Goal: Information Seeking & Learning: Check status

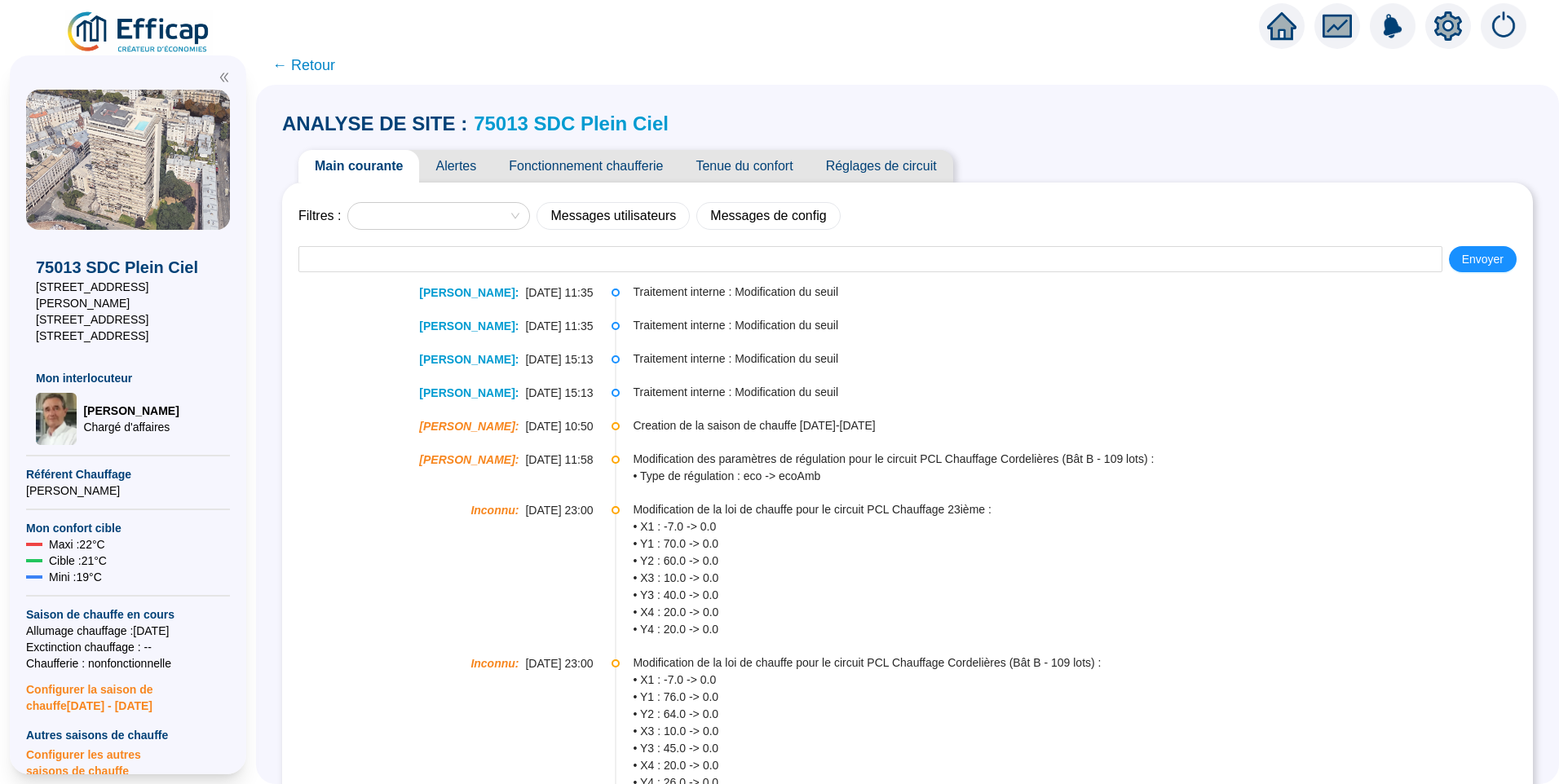
click at [481, 165] on span "Alertes" at bounding box center [456, 166] width 74 height 32
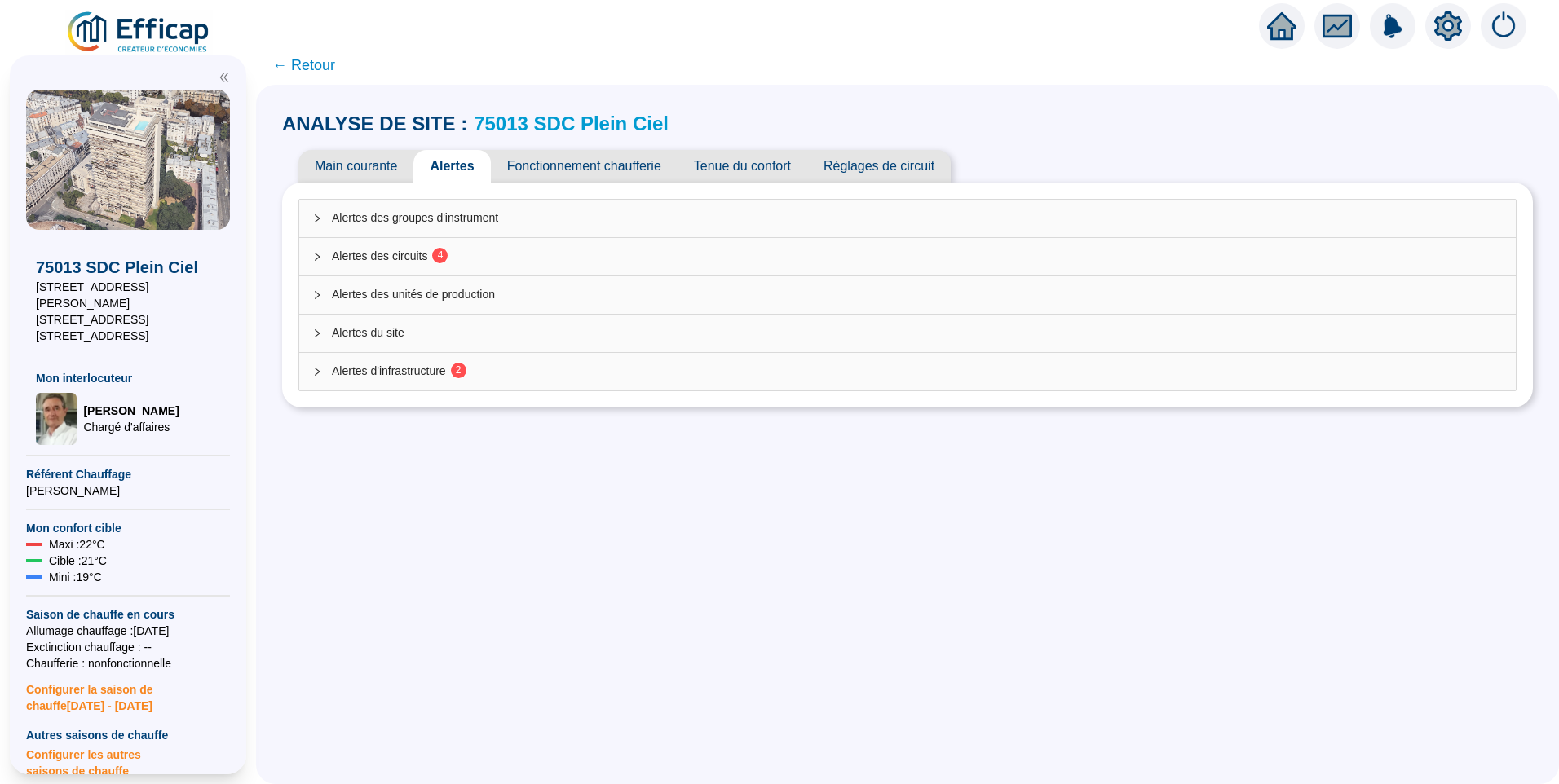
click at [439, 381] on div "Alertes d'infrastructure 2" at bounding box center [907, 371] width 1217 height 37
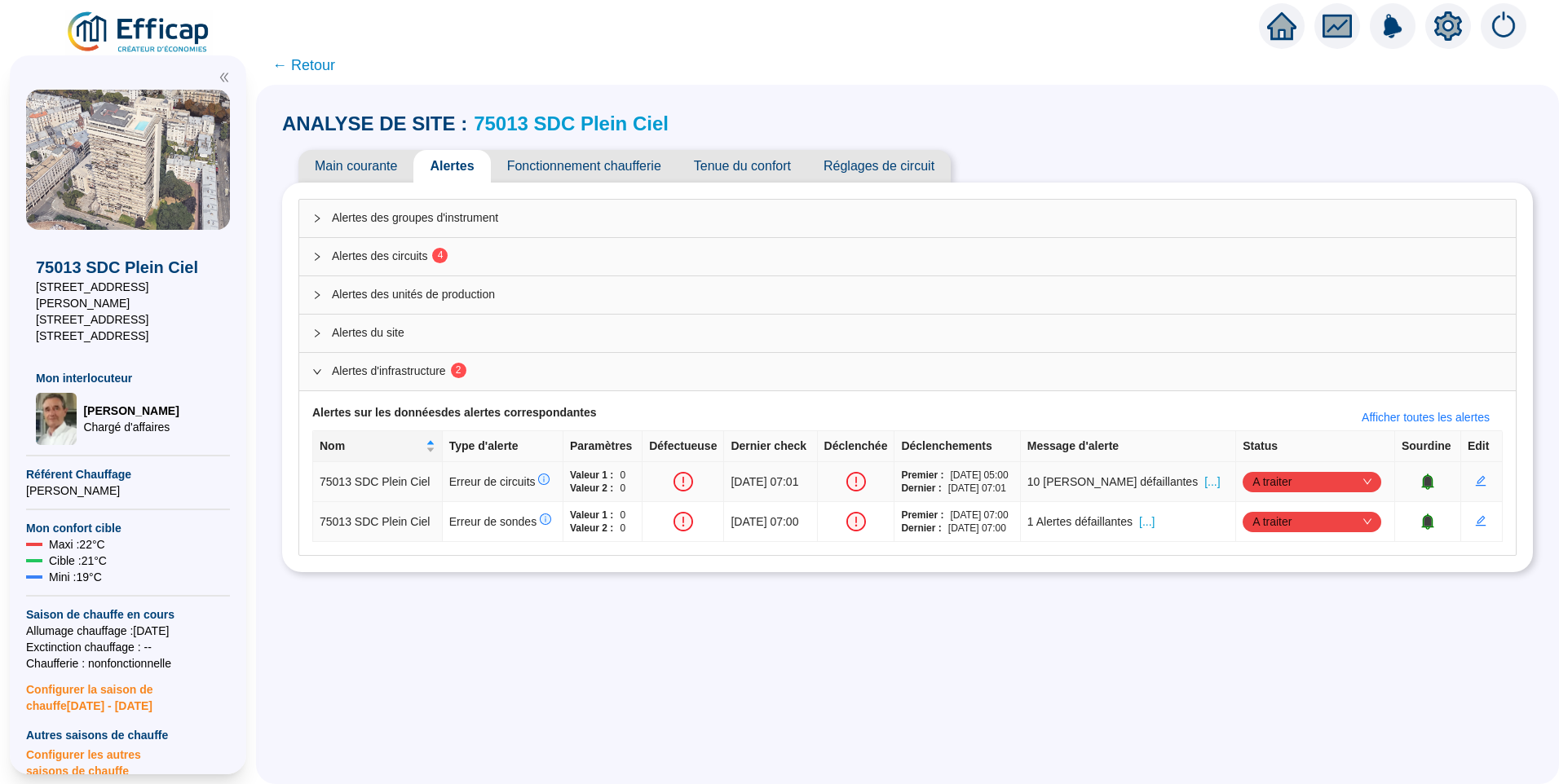
click at [1204, 485] on span "[...]" at bounding box center [1212, 482] width 16 height 17
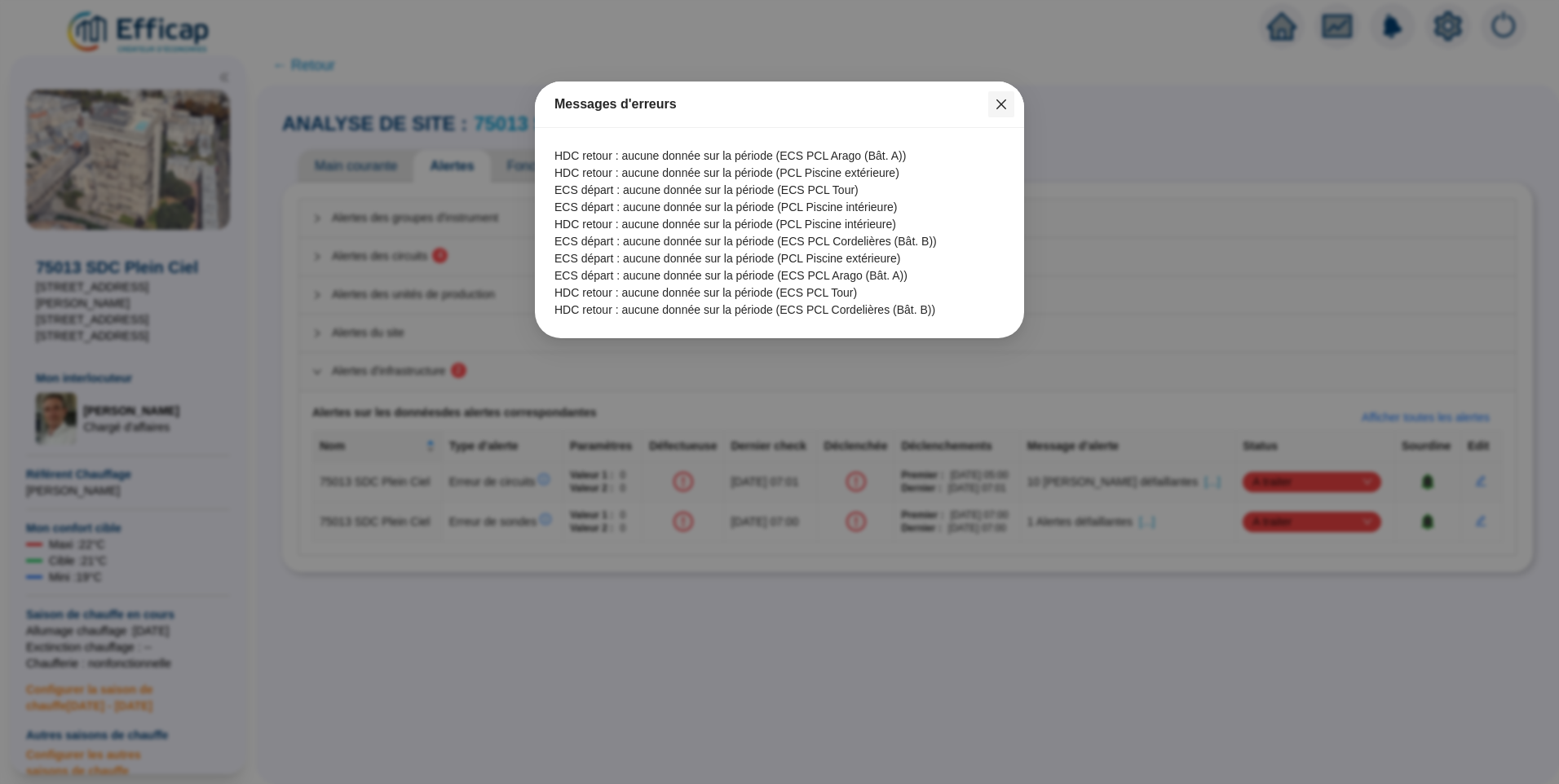
click at [1003, 99] on icon "close" at bounding box center [1002, 104] width 13 height 13
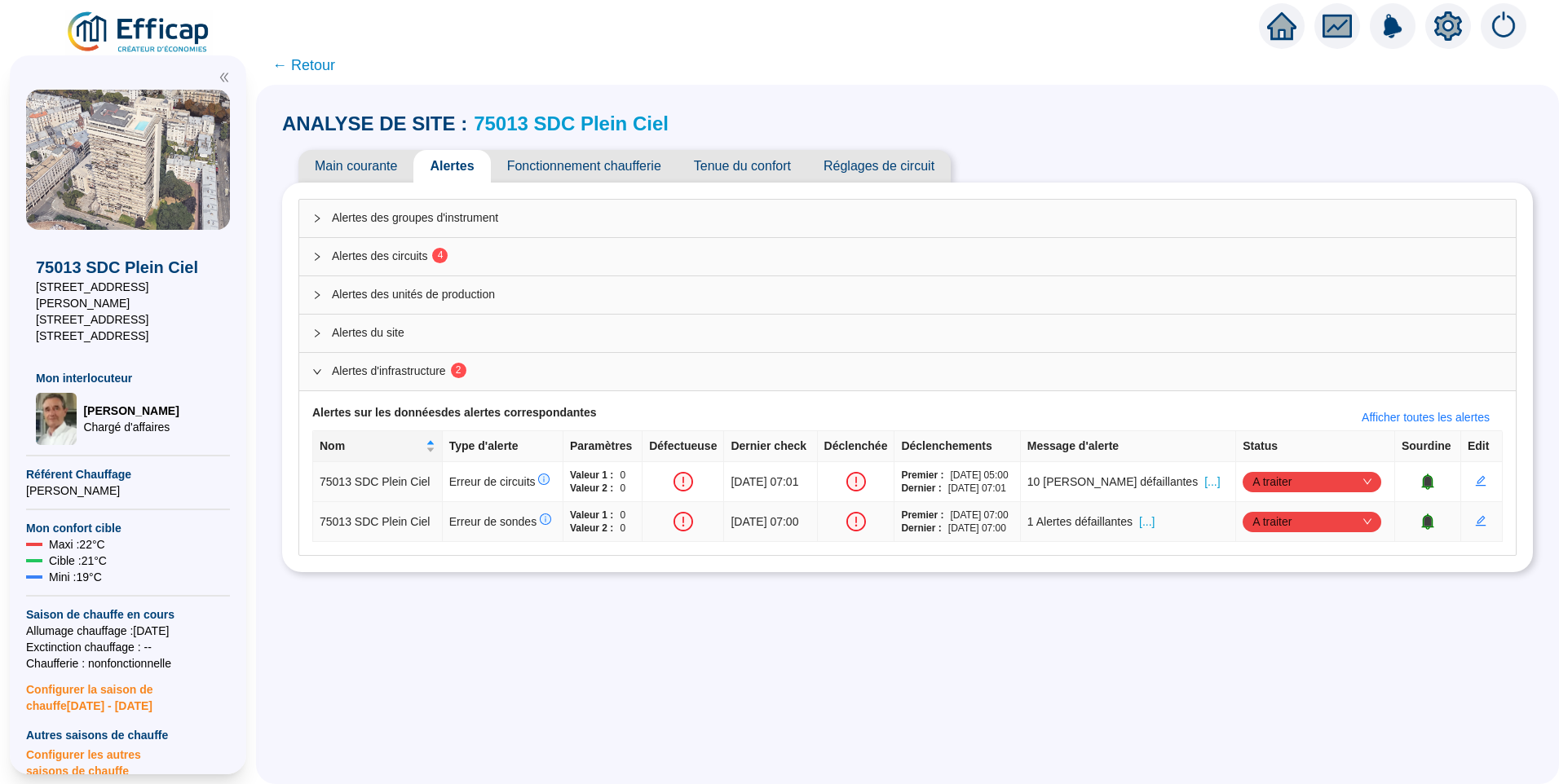
click at [1155, 527] on span "[...]" at bounding box center [1146, 522] width 16 height 17
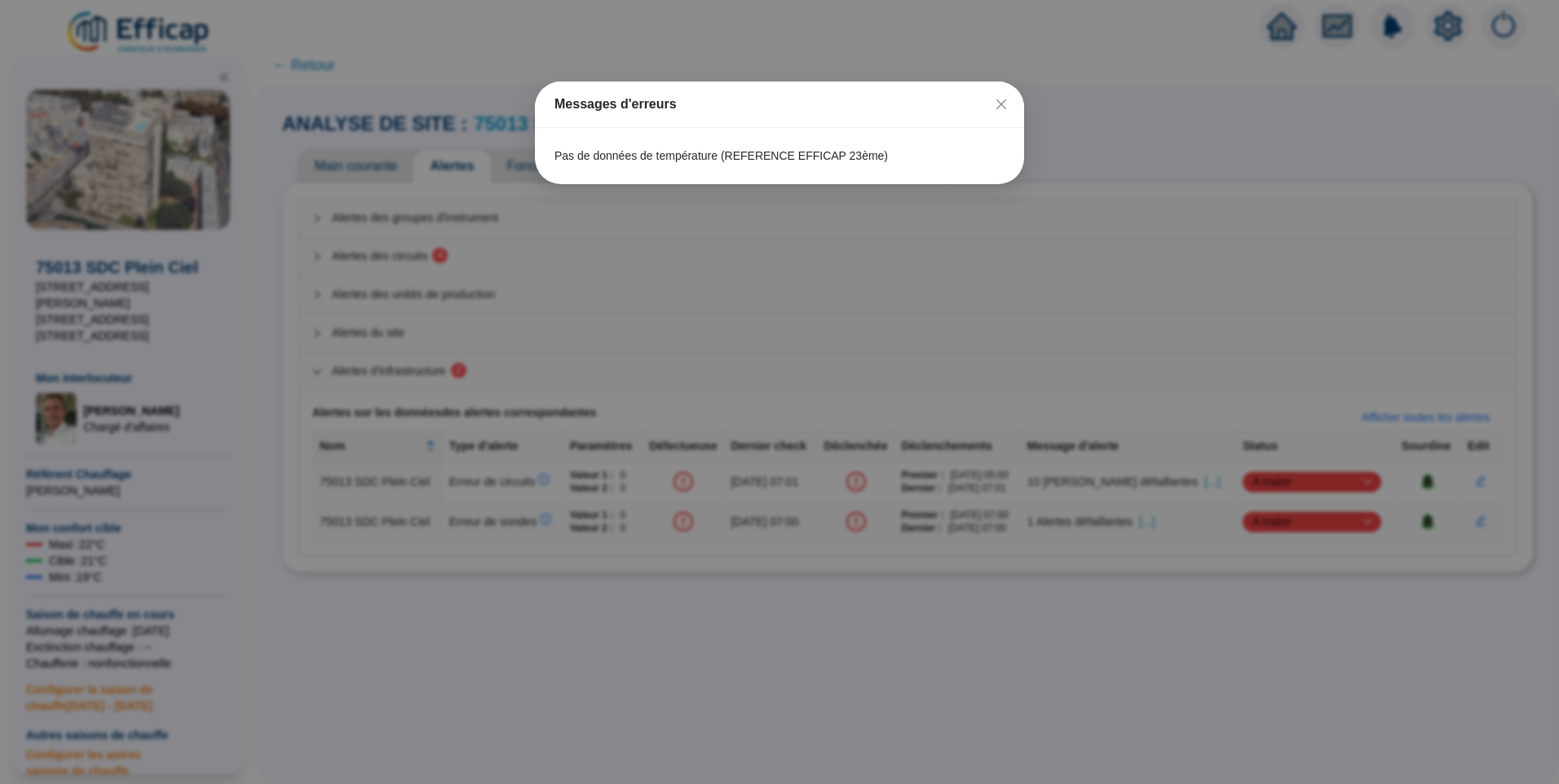
click at [1006, 103] on icon "close" at bounding box center [1002, 104] width 13 height 13
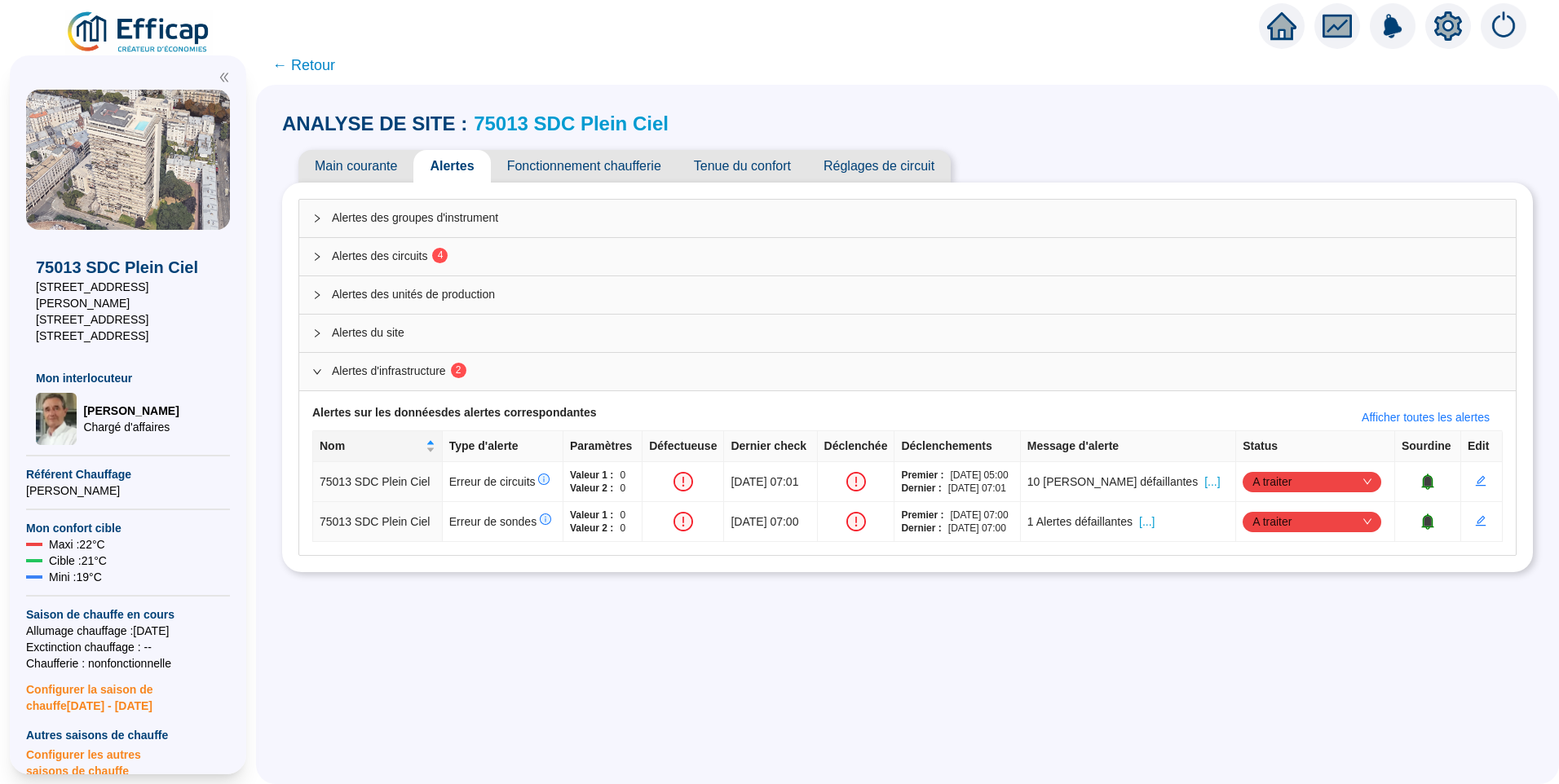
click at [425, 259] on span "Alertes des circuits 4" at bounding box center [917, 256] width 1170 height 17
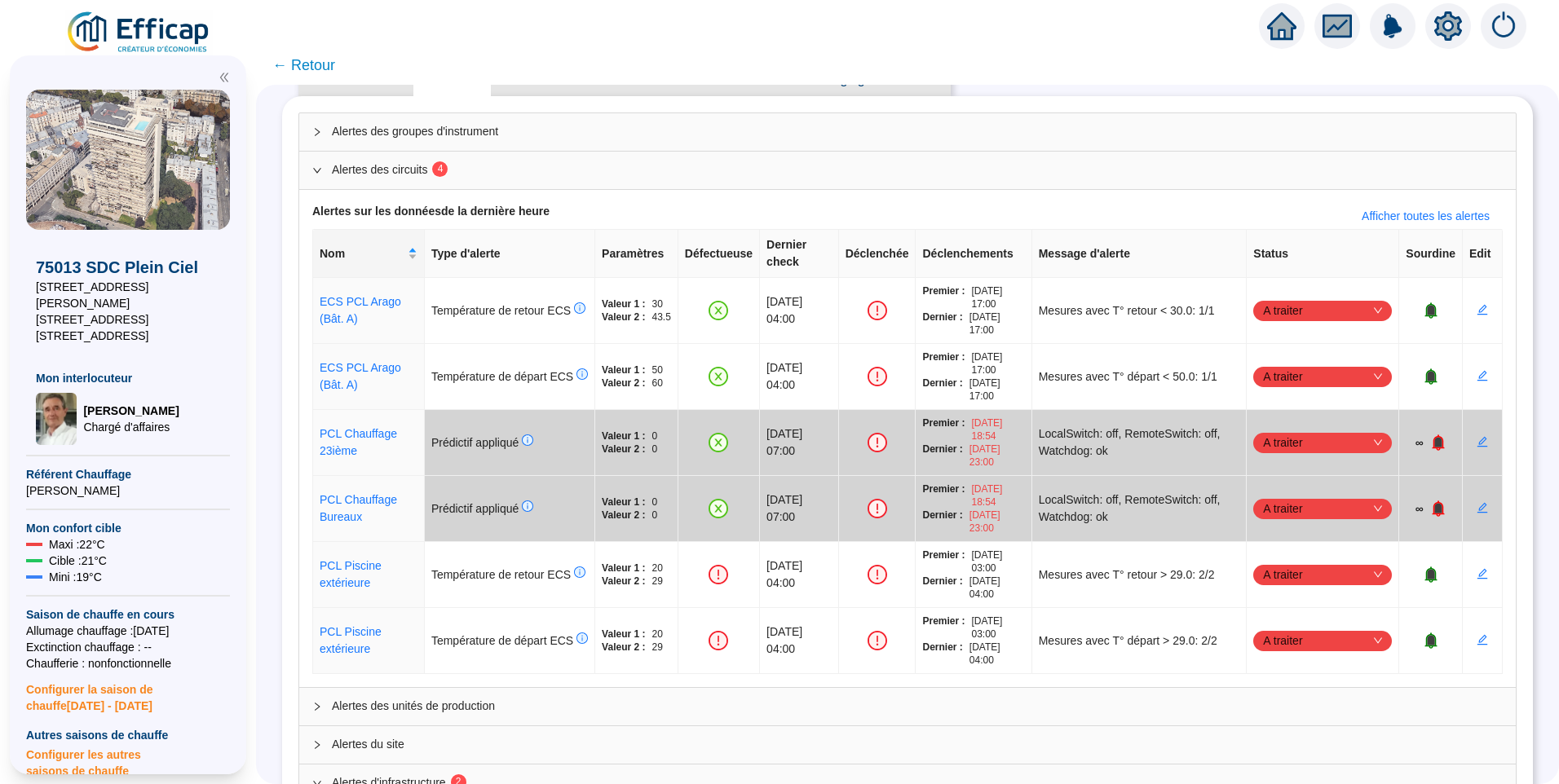
scroll to position [163, 0]
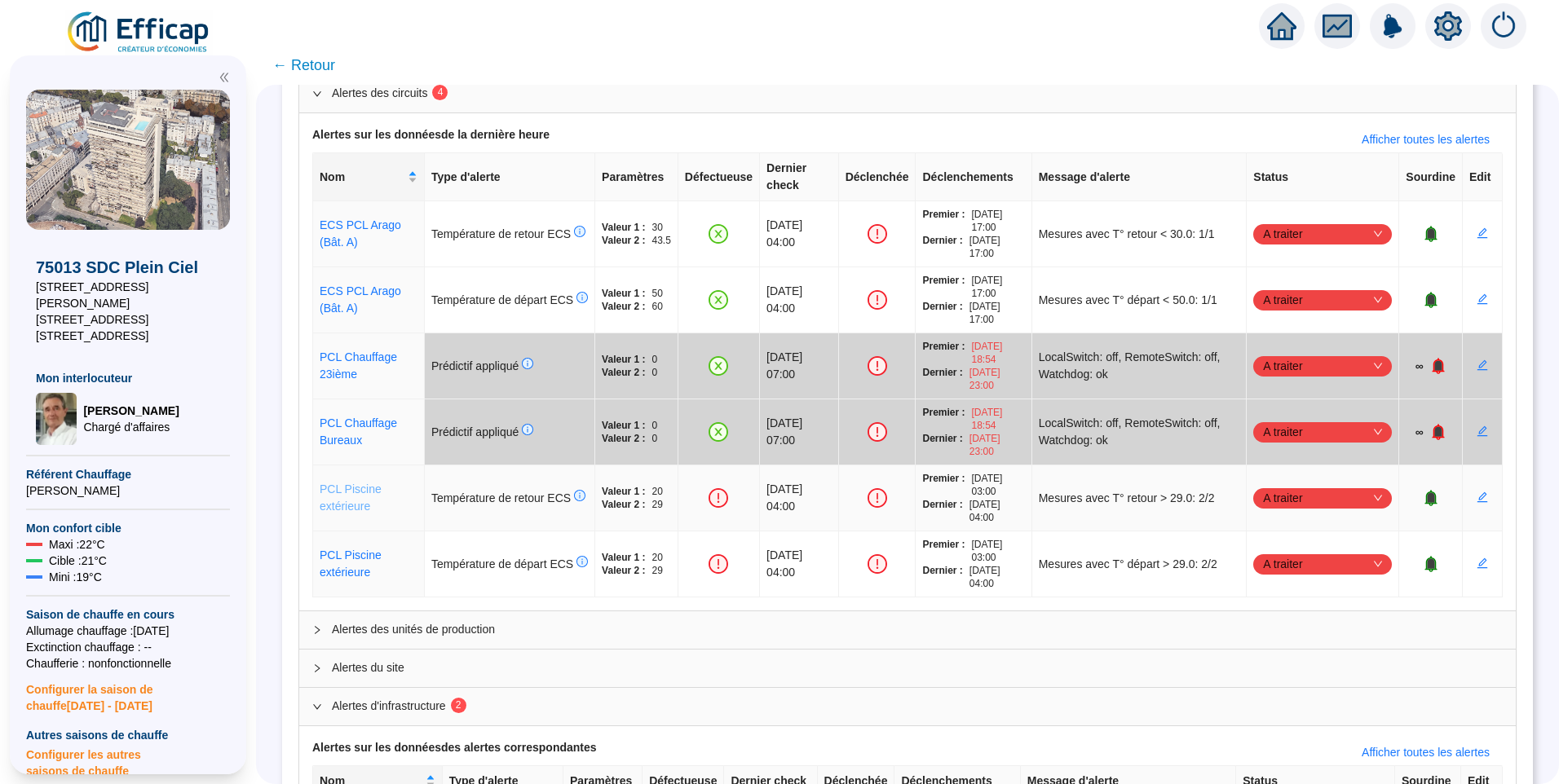
click at [365, 483] on link "PCL Piscine extérieure" at bounding box center [350, 498] width 62 height 30
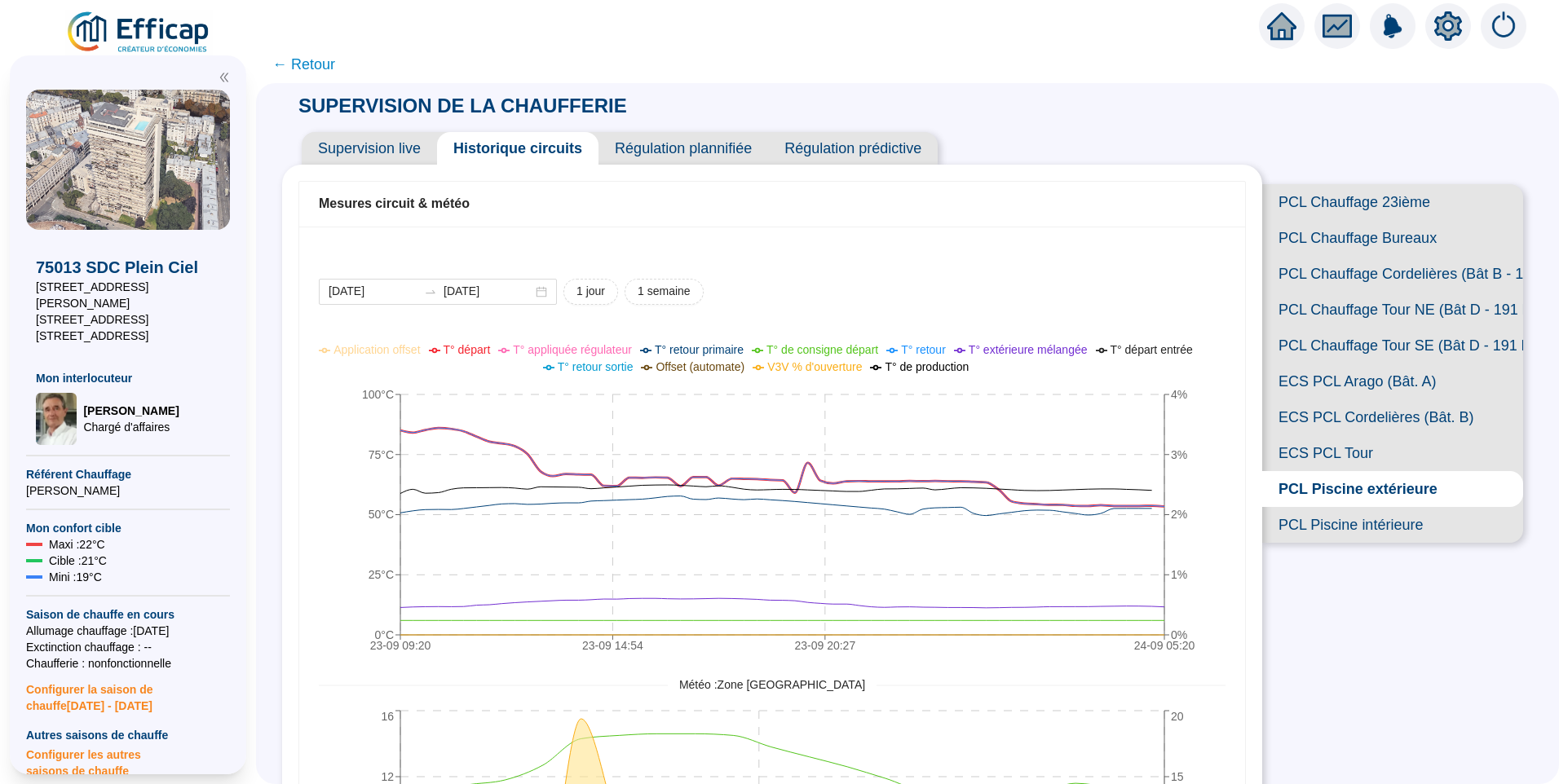
click at [486, 353] on span "T° départ" at bounding box center [466, 349] width 47 height 13
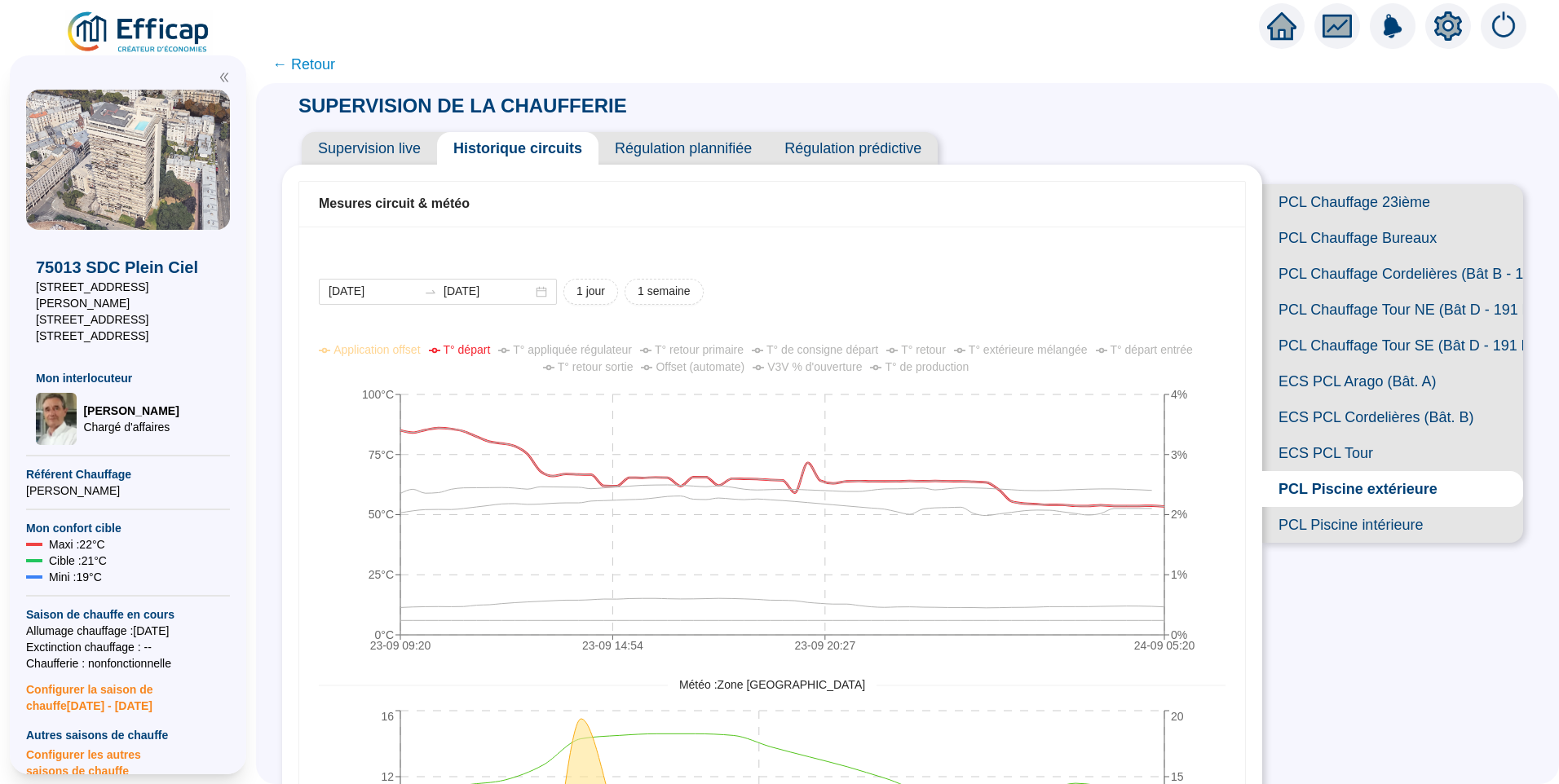
click at [383, 141] on span "Supervision live" at bounding box center [369, 147] width 135 height 32
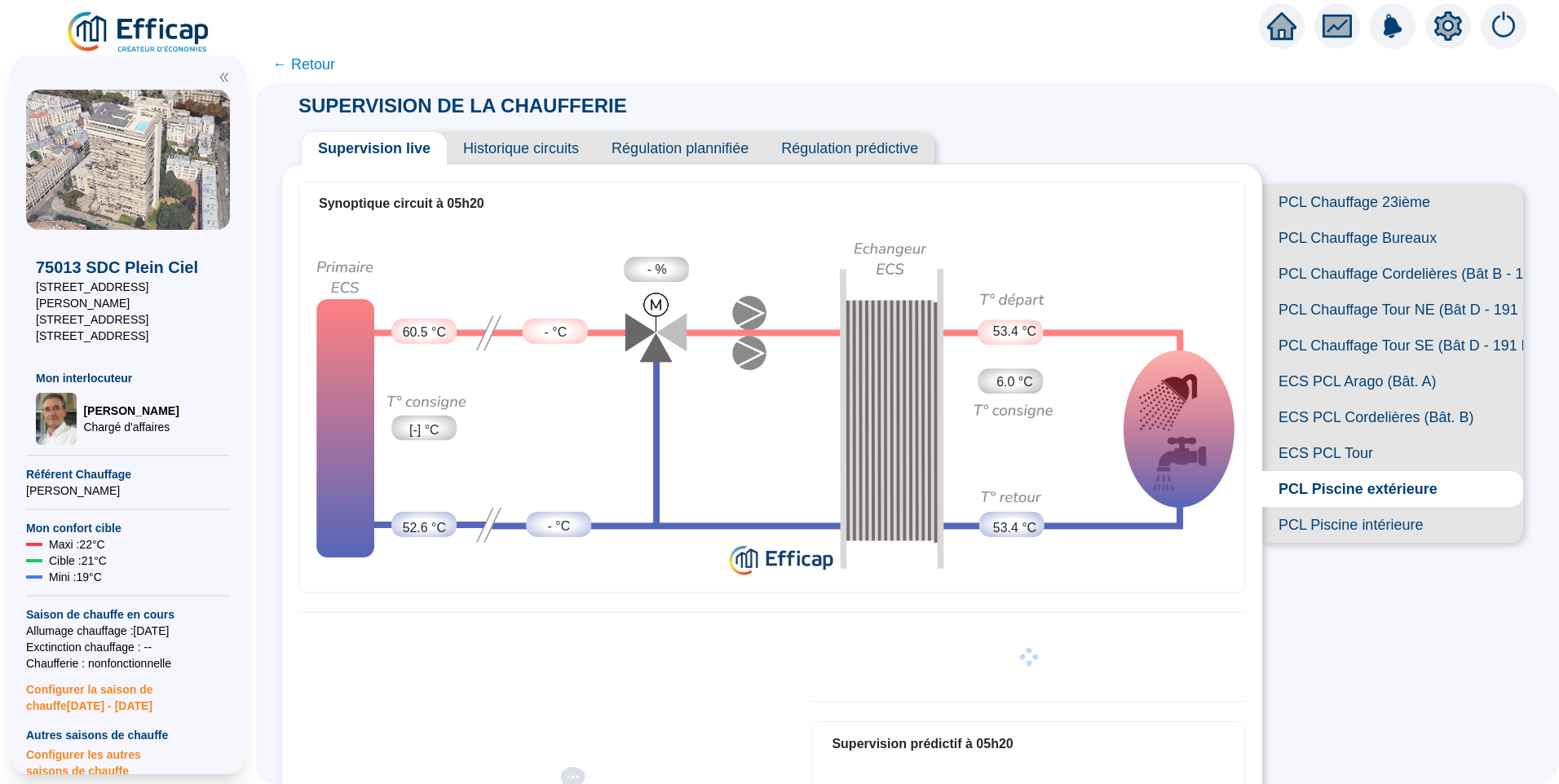
click at [331, 73] on span "← Retour" at bounding box center [304, 65] width 63 height 23
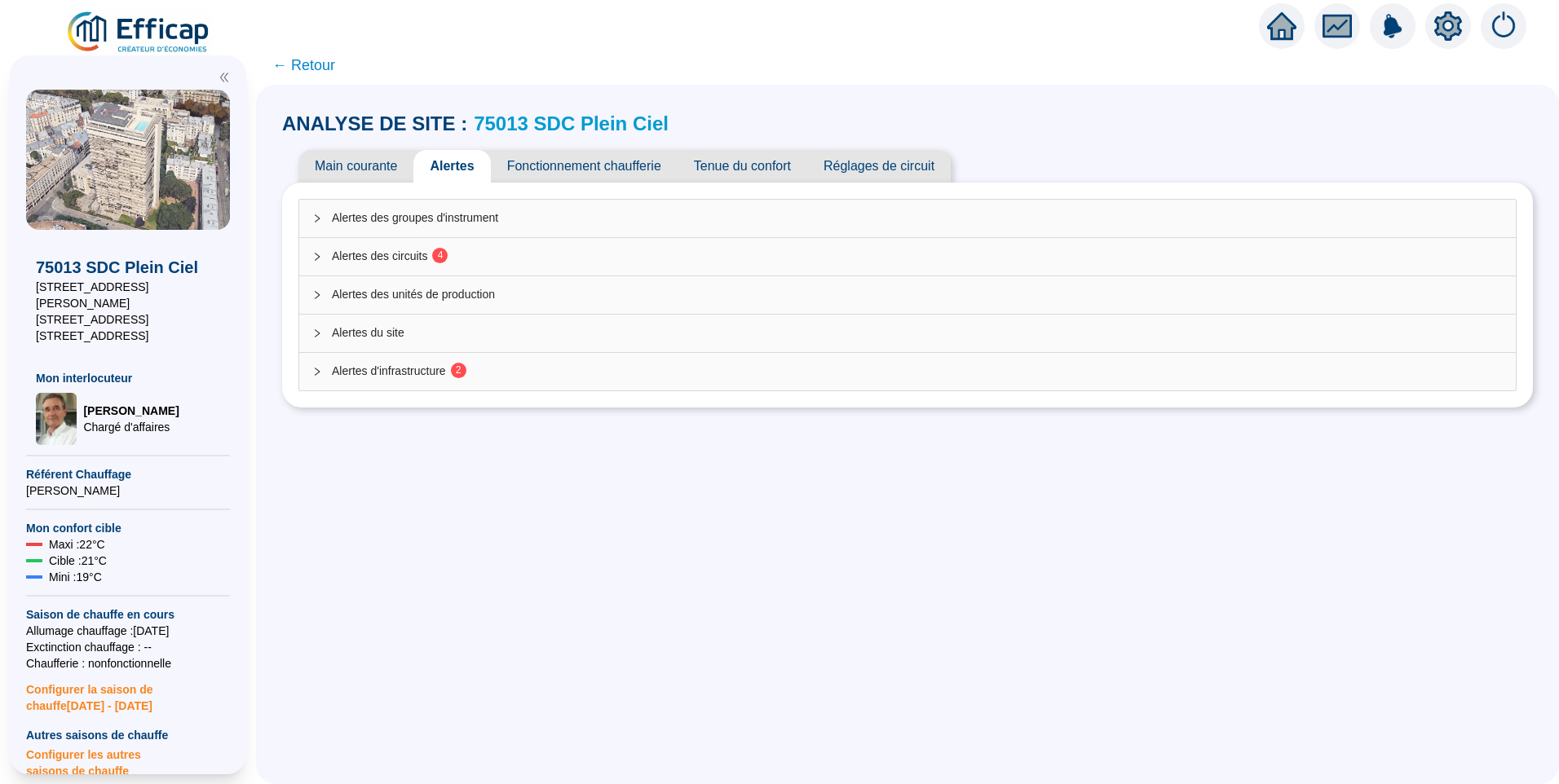
click at [575, 175] on span "Fonctionnement chaufferie" at bounding box center [584, 166] width 186 height 32
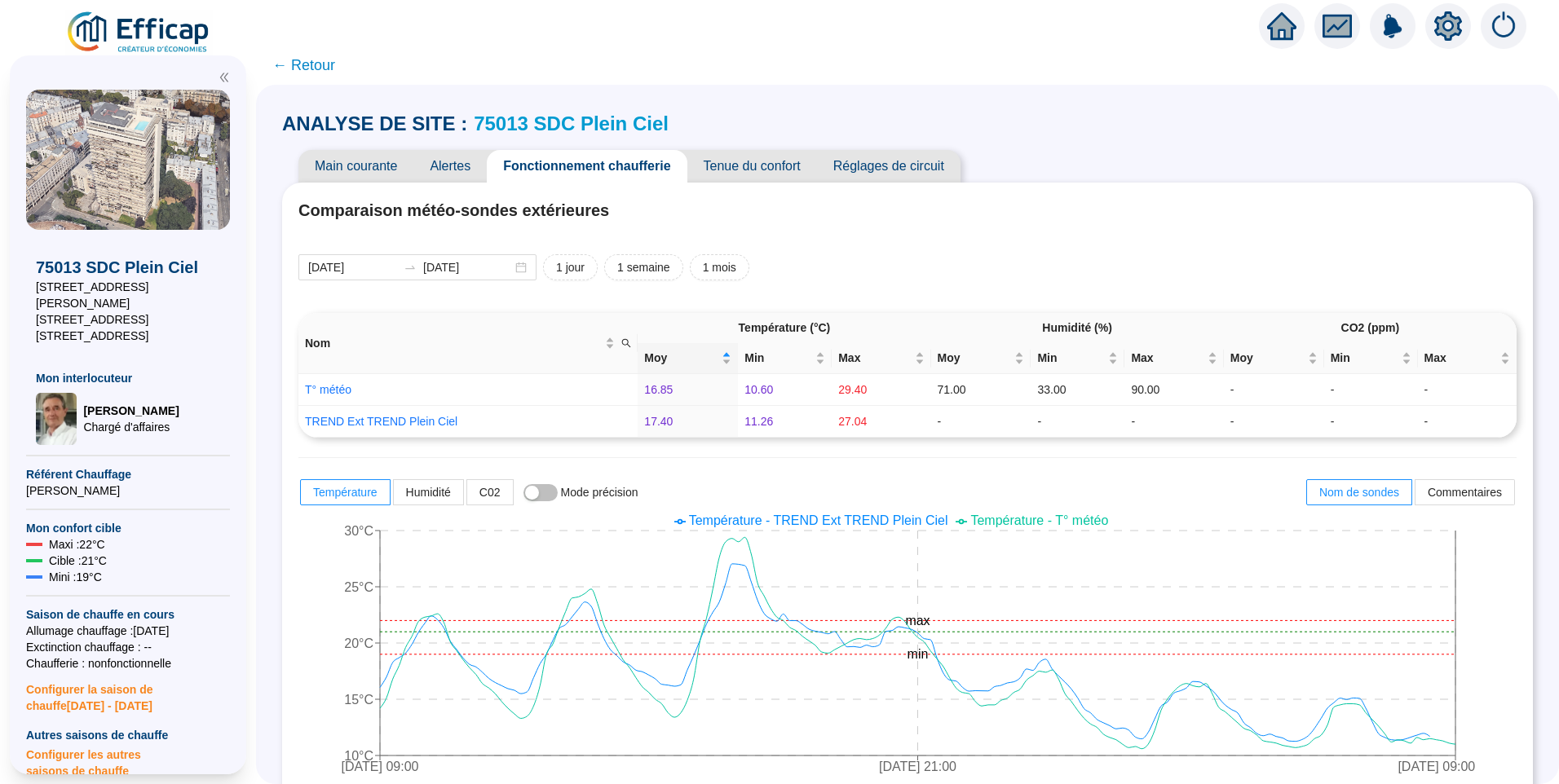
click at [375, 169] on span "Main courante" at bounding box center [355, 166] width 115 height 32
